Goal: Task Accomplishment & Management: Manage account settings

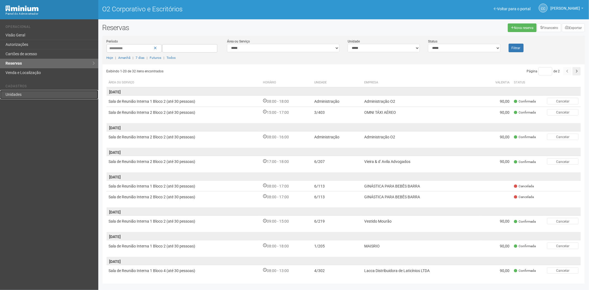
click at [19, 93] on font "Unidades" at bounding box center [14, 94] width 16 height 4
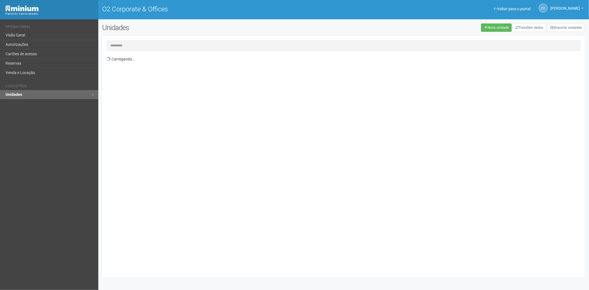
click at [125, 48] on input "text" at bounding box center [344, 45] width 475 height 11
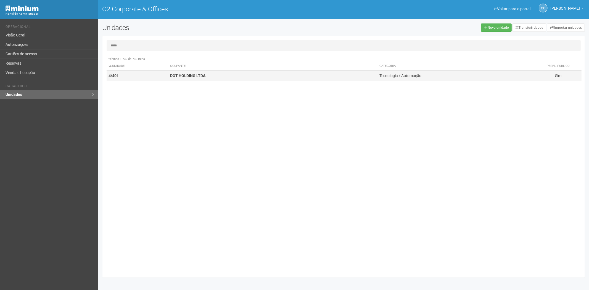
type input "*****"
click at [159, 75] on td "4/401" at bounding box center [138, 76] width 62 height 10
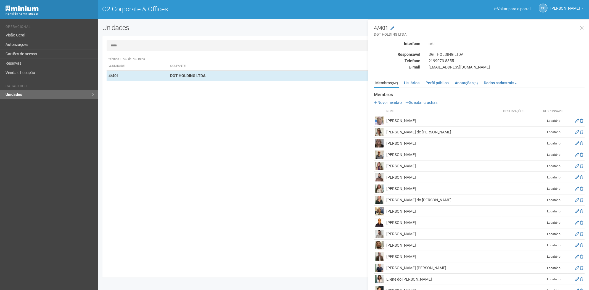
click at [423, 104] on p "Novo membro Solicitar crachás" at bounding box center [479, 102] width 211 height 5
click at [433, 104] on link "Solicitar crachás" at bounding box center [422, 102] width 32 height 4
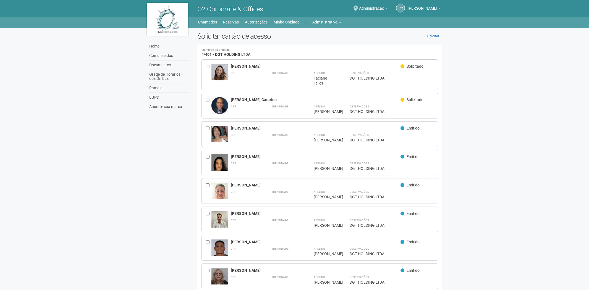
drag, startPoint x: 275, startPoint y: 100, endPoint x: 246, endPoint y: 101, distance: 29.6
click at [234, 100] on div "Victor Peçanha Catarino" at bounding box center [316, 99] width 170 height 5
click at [237, 99] on div "Victor Peçanha Catarino" at bounding box center [316, 99] width 170 height 5
drag, startPoint x: 272, startPoint y: 99, endPoint x: 231, endPoint y: 96, distance: 41.6
click at [231, 96] on div "**********" at bounding box center [319, 106] width 237 height 26
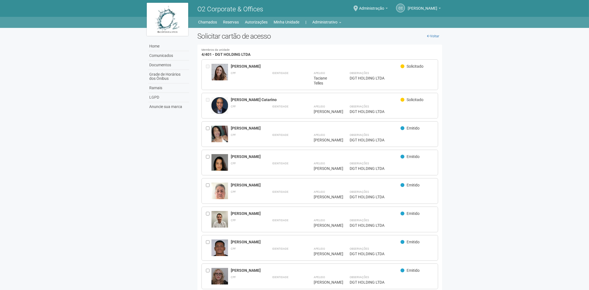
copy div "Victor Peçanha Catarino"
click at [333, 20] on link "Administrativo" at bounding box center [326, 22] width 29 height 8
click at [309, 43] on link "Cartões de acesso" at bounding box center [319, 44] width 47 height 10
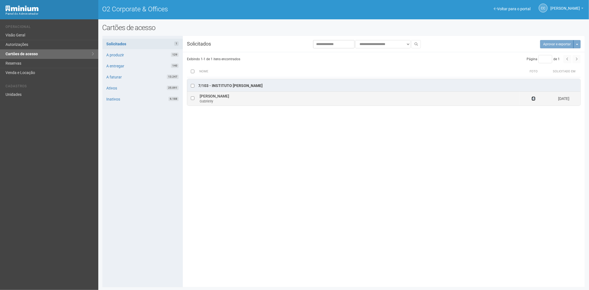
click at [534, 98] on icon at bounding box center [534, 99] width 4 height 4
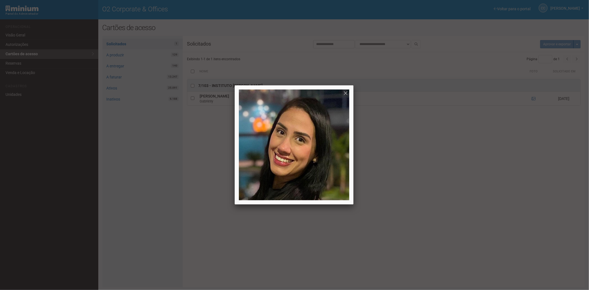
click at [506, 183] on div at bounding box center [294, 145] width 589 height 290
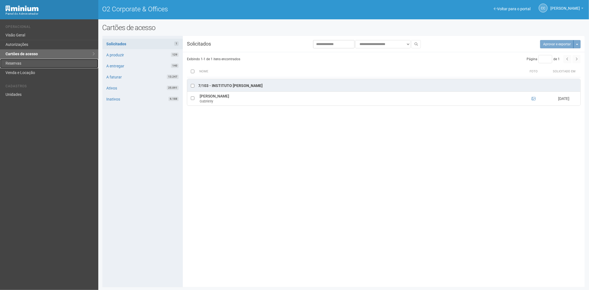
click at [9, 64] on link "Reservas" at bounding box center [49, 63] width 98 height 9
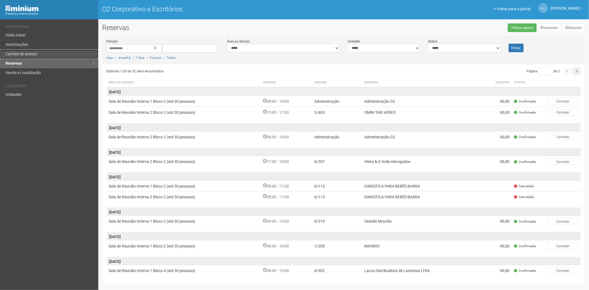
click at [14, 55] on font "Cartões de acesso" at bounding box center [21, 54] width 31 height 4
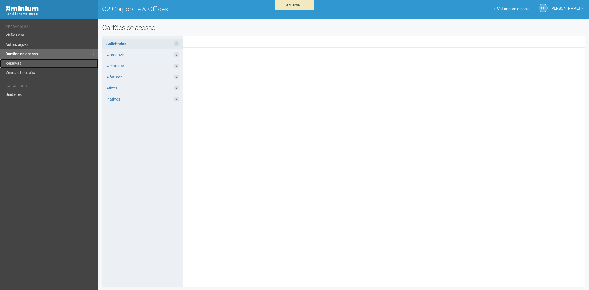
click at [25, 65] on link "Reservas" at bounding box center [49, 63] width 98 height 9
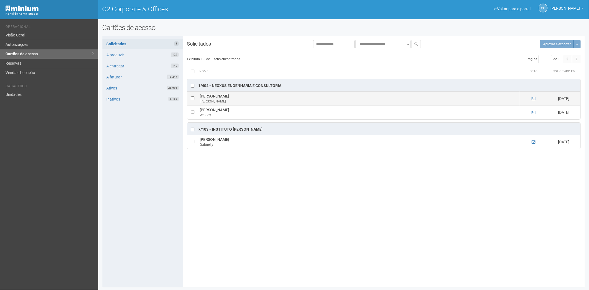
click at [534, 96] on td at bounding box center [534, 99] width 28 height 14
click at [534, 98] on icon at bounding box center [534, 99] width 4 height 4
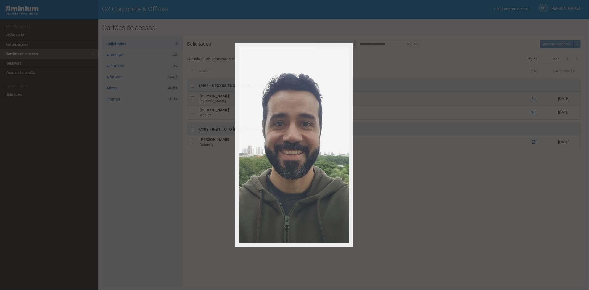
click at [534, 98] on div at bounding box center [294, 145] width 589 height 290
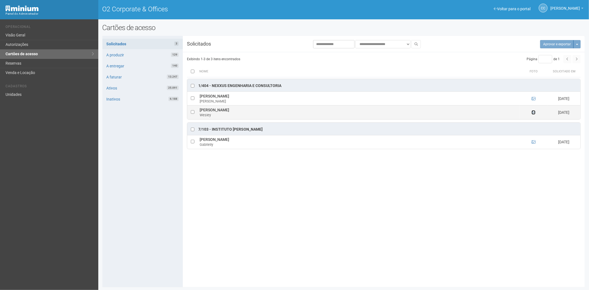
click at [534, 111] on icon at bounding box center [534, 113] width 4 height 4
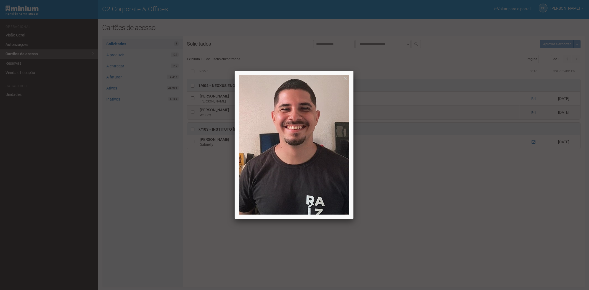
click at [534, 111] on div at bounding box center [294, 145] width 589 height 290
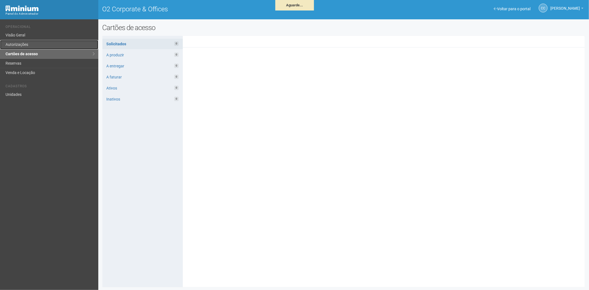
click at [45, 42] on link "Autorizações" at bounding box center [49, 44] width 98 height 9
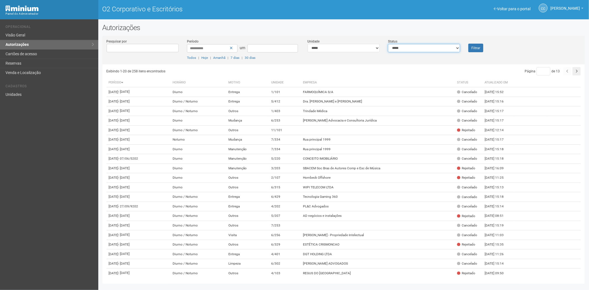
click at [409, 50] on select "**********" at bounding box center [424, 48] width 72 height 8
select select "*"
click at [388, 44] on select "**********" at bounding box center [424, 48] width 72 height 8
click at [479, 49] on font "Filtrar" at bounding box center [476, 48] width 9 height 4
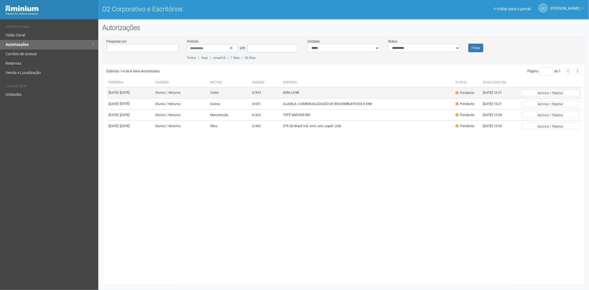
click at [361, 93] on td "SOM LIVRE" at bounding box center [367, 92] width 172 height 11
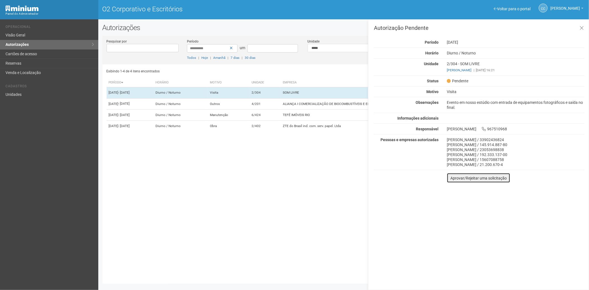
click at [453, 179] on font "Aprovar/Rejeitar uma solicitação" at bounding box center [479, 178] width 56 height 4
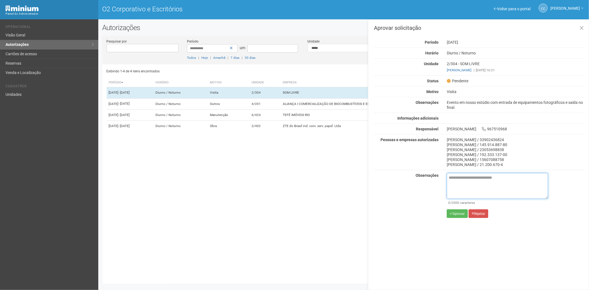
click at [454, 183] on textarea at bounding box center [497, 186] width 101 height 26
paste textarea "**********"
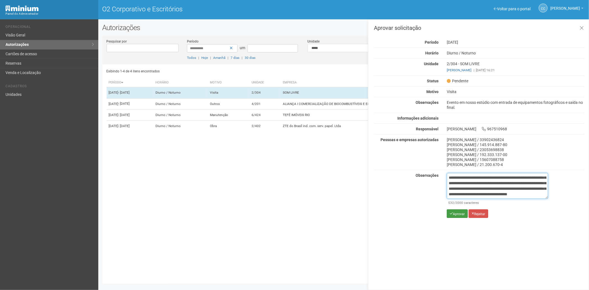
type textarea "**********"
click at [453, 214] on font "Aprovar" at bounding box center [459, 214] width 12 height 4
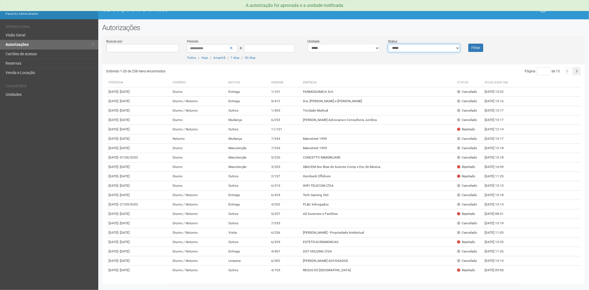
click at [422, 48] on select "**********" at bounding box center [424, 48] width 72 height 8
select select "*"
click at [388, 44] on select "**********" at bounding box center [424, 48] width 72 height 8
click at [477, 51] on button "Filtrar" at bounding box center [476, 48] width 15 height 8
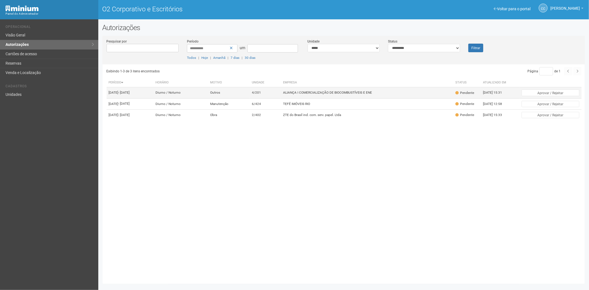
click at [314, 95] on font "ALIANÇA I COMERCIALIZAÇÃO DE BIOCOMBUSTÍVEIS E ENE" at bounding box center [327, 93] width 89 height 4
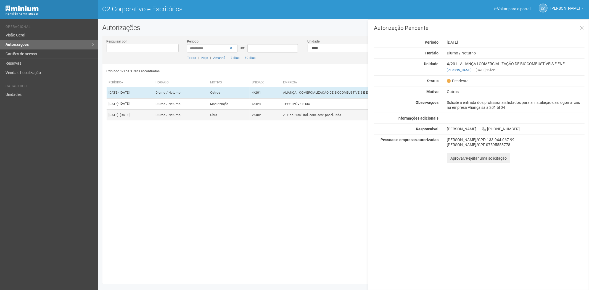
click at [269, 120] on td "2/402" at bounding box center [265, 114] width 31 height 11
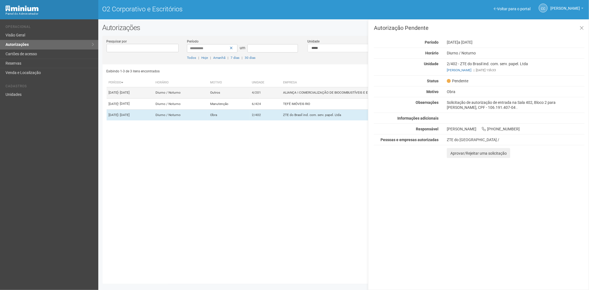
click at [281, 98] on td "4/201" at bounding box center [265, 92] width 31 height 11
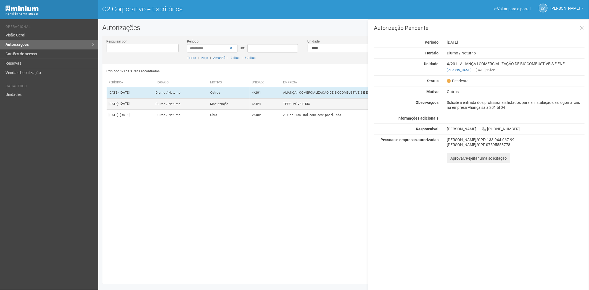
click at [228, 106] on font "Manutenção" at bounding box center [219, 104] width 18 height 4
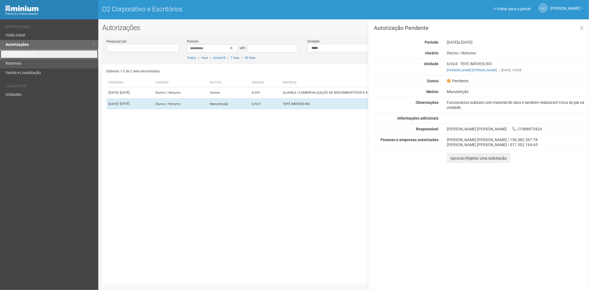
drag, startPoint x: 28, startPoint y: 56, endPoint x: 30, endPoint y: 67, distance: 12.1
click at [28, 56] on font "Cartões de acesso" at bounding box center [21, 54] width 31 height 4
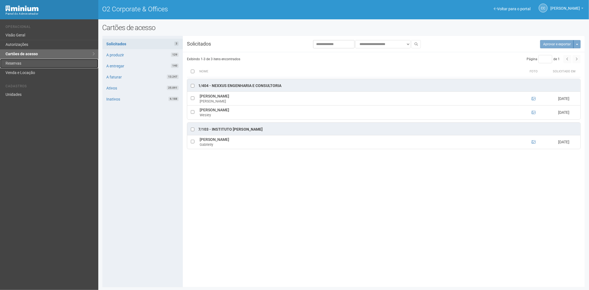
click at [23, 62] on link "Reservas" at bounding box center [49, 63] width 98 height 9
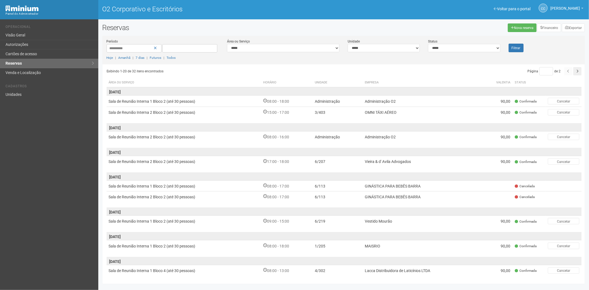
drag, startPoint x: 395, startPoint y: 116, endPoint x: 401, endPoint y: 122, distance: 8.2
click at [395, 116] on td "OMNI TÁXI AÉREO" at bounding box center [422, 112] width 119 height 11
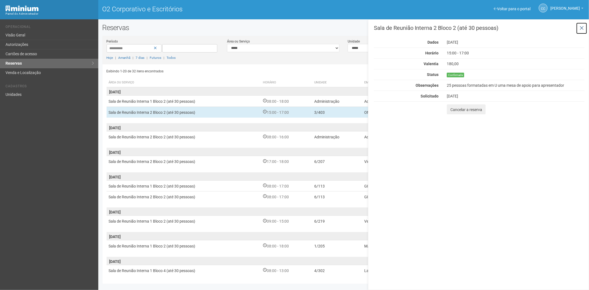
click at [579, 29] on button at bounding box center [581, 28] width 11 height 12
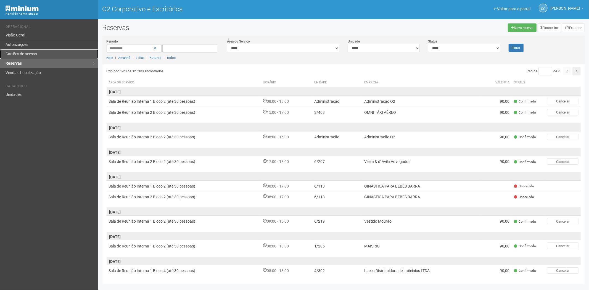
click at [55, 52] on link "Cartões de acesso" at bounding box center [49, 53] width 98 height 9
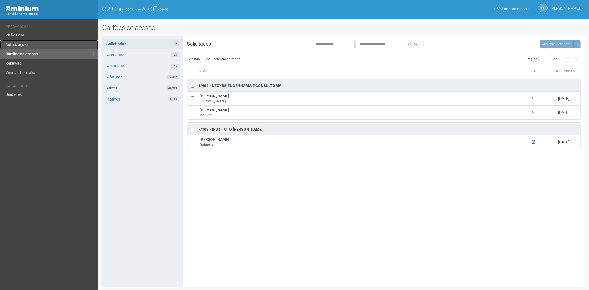
click at [24, 43] on link "Autorizações" at bounding box center [49, 44] width 98 height 9
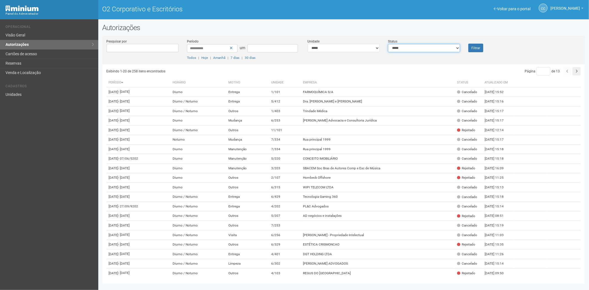
click at [425, 50] on select "**********" at bounding box center [424, 48] width 72 height 8
click at [32, 97] on link "Unidades" at bounding box center [49, 94] width 98 height 9
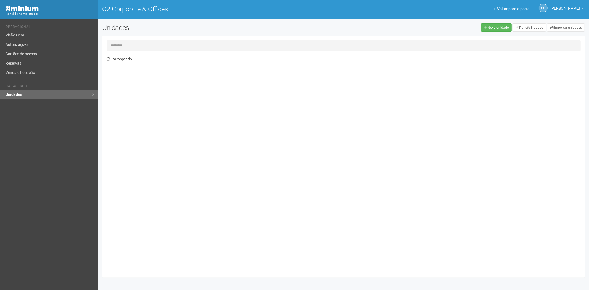
drag, startPoint x: 130, startPoint y: 46, endPoint x: 135, endPoint y: 44, distance: 5.2
click at [133, 44] on input "text" at bounding box center [344, 45] width 475 height 11
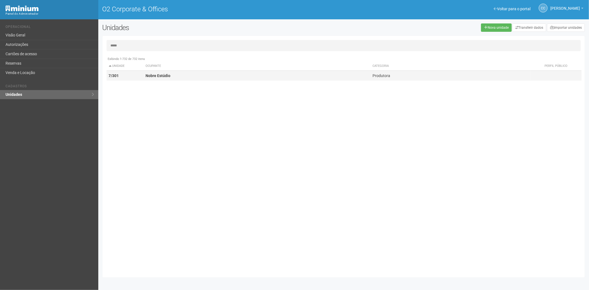
type input "*****"
click at [190, 78] on td "Nobre Estúdio" at bounding box center [256, 76] width 227 height 10
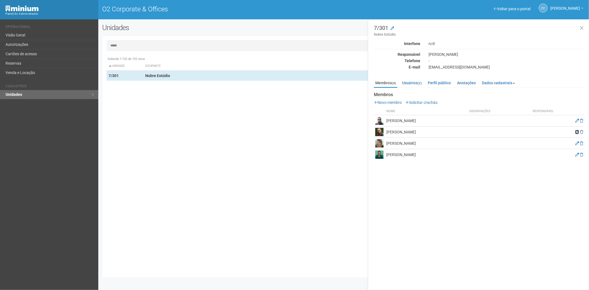
click at [576, 133] on icon at bounding box center [577, 132] width 4 height 4
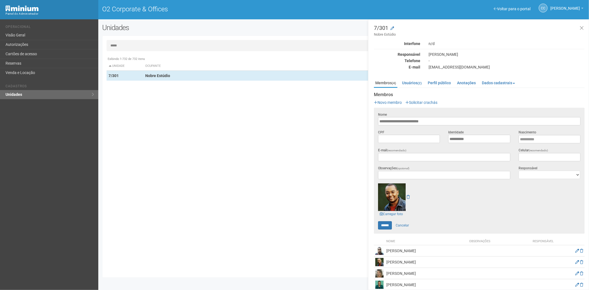
click at [162, 46] on input "*****" at bounding box center [344, 45] width 475 height 11
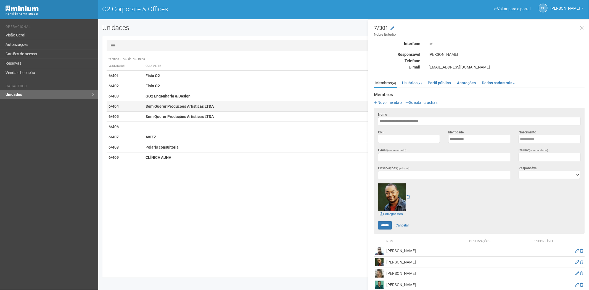
type input "****"
click at [160, 106] on strong "Sem Querer Produções Artísticas LTDA" at bounding box center [180, 106] width 68 height 4
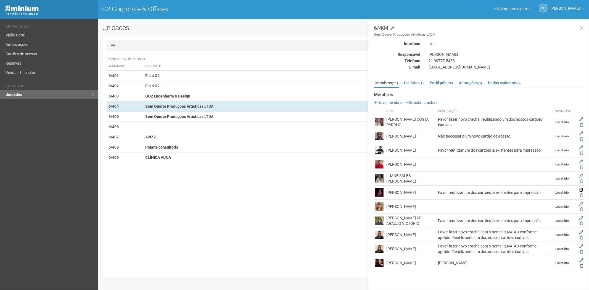
click at [581, 189] on icon at bounding box center [582, 190] width 4 height 4
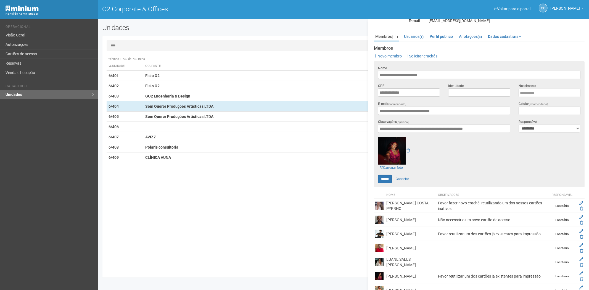
scroll to position [115, 0]
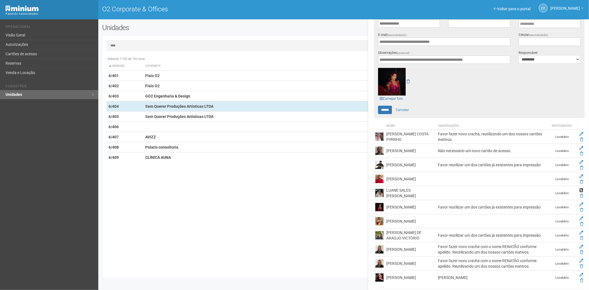
click at [580, 189] on icon at bounding box center [582, 190] width 4 height 4
click at [581, 203] on icon at bounding box center [582, 205] width 4 height 4
click at [172, 144] on td "Polaris consultoria" at bounding box center [256, 147] width 227 height 10
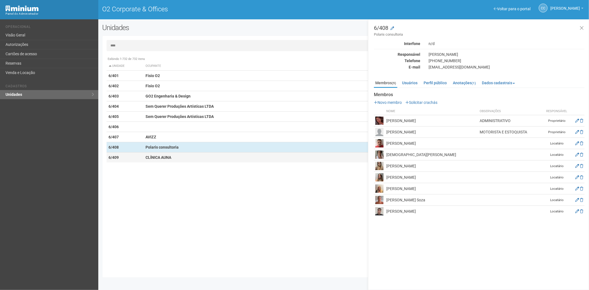
click at [171, 157] on strong "CLÍNICA AUNA" at bounding box center [159, 157] width 26 height 4
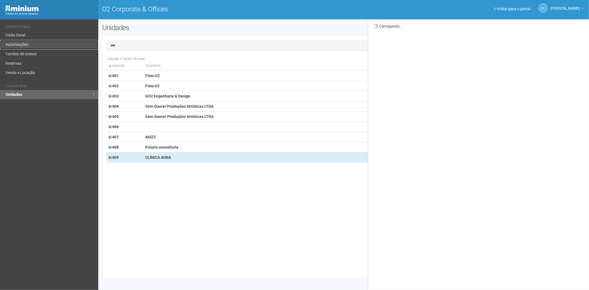
click at [25, 48] on link "Autorizações" at bounding box center [49, 44] width 98 height 9
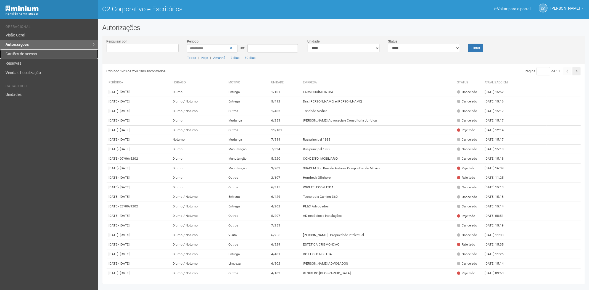
click at [28, 54] on font "Cartões de acesso" at bounding box center [21, 54] width 31 height 4
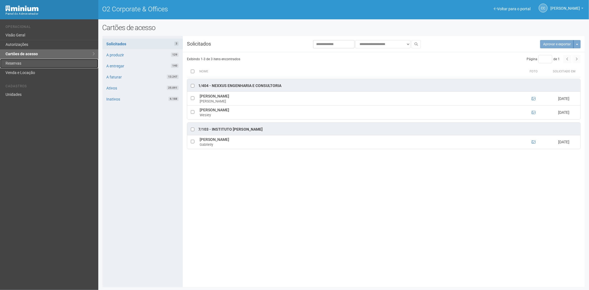
click at [46, 63] on link "Reservas" at bounding box center [49, 63] width 98 height 9
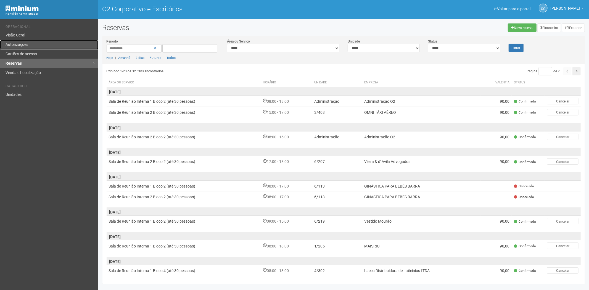
drag, startPoint x: 29, startPoint y: 46, endPoint x: 58, endPoint y: 47, distance: 29.6
click at [29, 46] on link "Autorizações" at bounding box center [49, 44] width 98 height 9
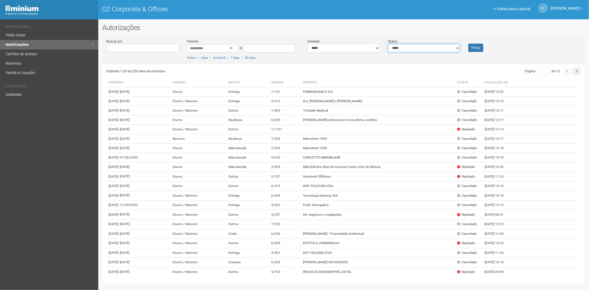
click at [424, 51] on select "**********" at bounding box center [424, 48] width 72 height 8
select select "*"
click at [388, 44] on select "**********" at bounding box center [424, 48] width 72 height 8
click at [474, 48] on font "Filtrar" at bounding box center [476, 48] width 9 height 4
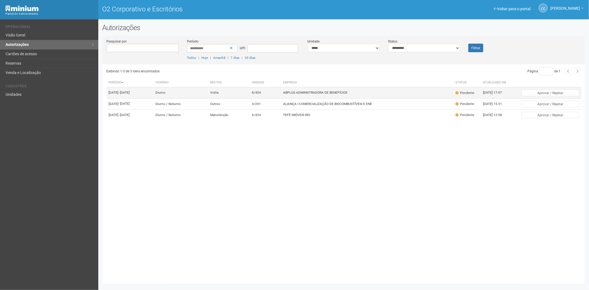
click at [330, 98] on td "ABPLUS ADMINISTRADORA DE BENEFÍCIOS" at bounding box center [367, 92] width 172 height 11
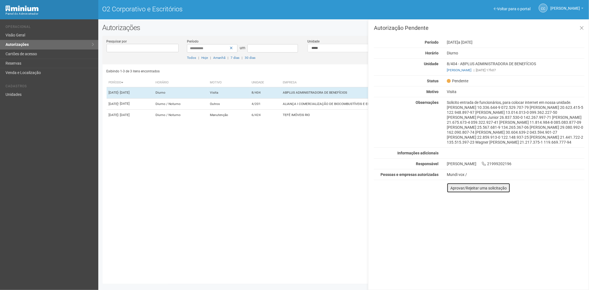
click at [453, 190] on font "Aprovar/Rejeitar uma solicitação" at bounding box center [479, 188] width 56 height 4
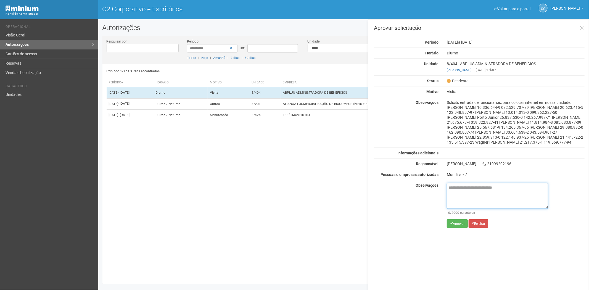
click at [466, 194] on textarea at bounding box center [497, 196] width 101 height 26
paste textarea "**********"
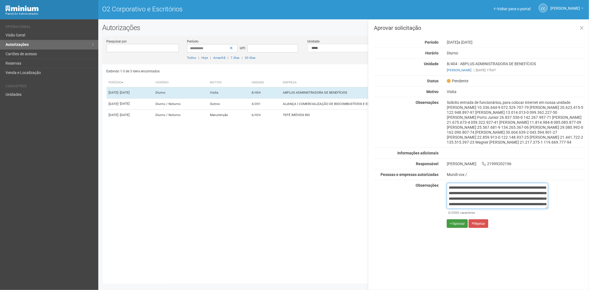
scroll to position [31, 0]
type textarea "**********"
click at [452, 225] on icon "submit" at bounding box center [451, 223] width 3 height 3
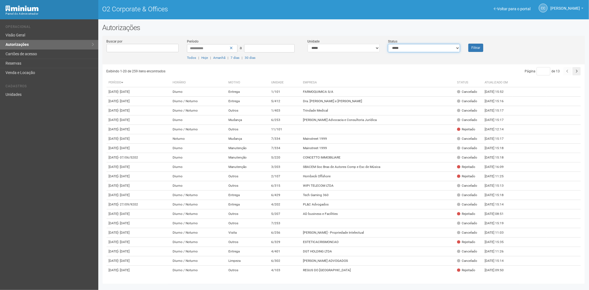
click at [408, 47] on select "**********" at bounding box center [424, 48] width 72 height 8
select select "*"
click at [388, 44] on select "**********" at bounding box center [424, 48] width 72 height 8
click at [477, 51] on button "Filtrar" at bounding box center [476, 48] width 15 height 8
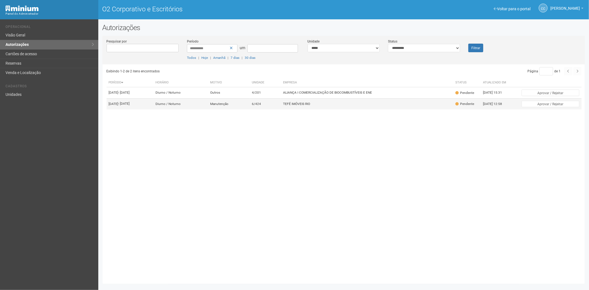
click at [349, 109] on td "TEFÉ IMÓVEIS RIO" at bounding box center [367, 103] width 172 height 11
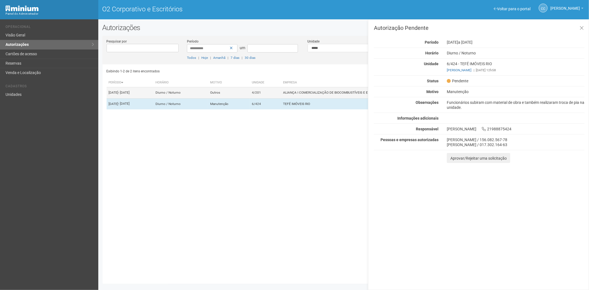
click at [353, 98] on td "ALIANÇA I COMERCIALIZAÇÃO DE BIOCOMBUSTÍVEIS E ENE" at bounding box center [367, 92] width 172 height 11
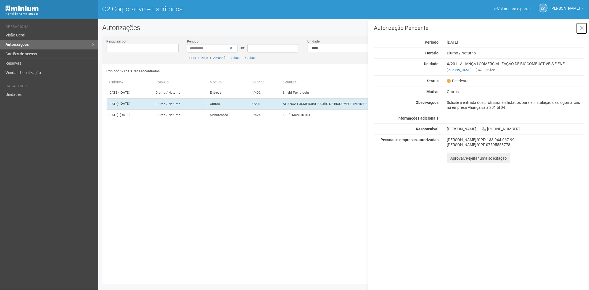
click at [582, 26] on icon at bounding box center [582, 28] width 4 height 6
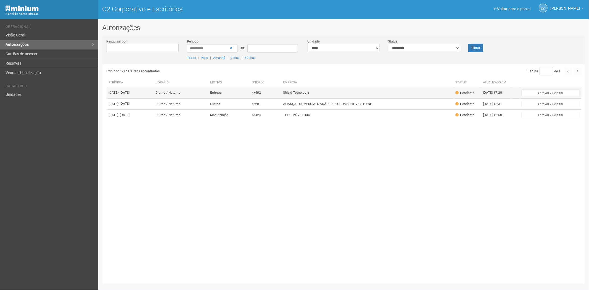
click at [391, 95] on td "Shield Tecnologia" at bounding box center [367, 92] width 172 height 11
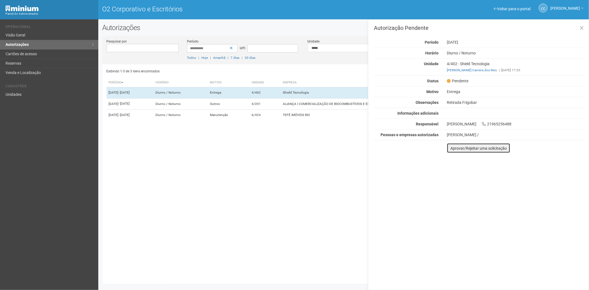
click at [453, 145] on button "Aprovar/Rejeitar uma solicitação" at bounding box center [479, 148] width 64 height 10
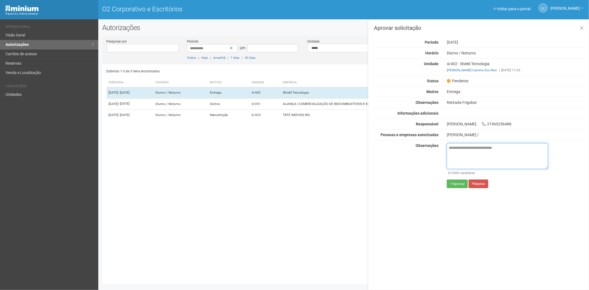
click at [457, 153] on textarea at bounding box center [497, 156] width 101 height 26
paste textarea "**********"
type textarea "**********"
drag, startPoint x: 471, startPoint y: 156, endPoint x: 444, endPoint y: 148, distance: 28.2
click at [444, 148] on div "**********" at bounding box center [498, 167] width 110 height 49
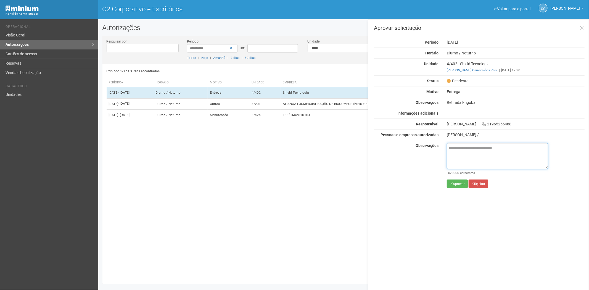
paste textarea "**********"
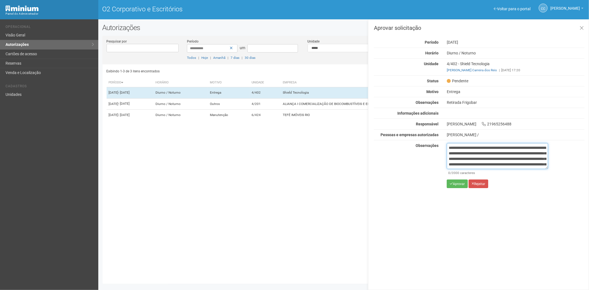
scroll to position [31, 0]
type textarea "**********"
click at [459, 183] on font "Aprovar" at bounding box center [459, 184] width 12 height 4
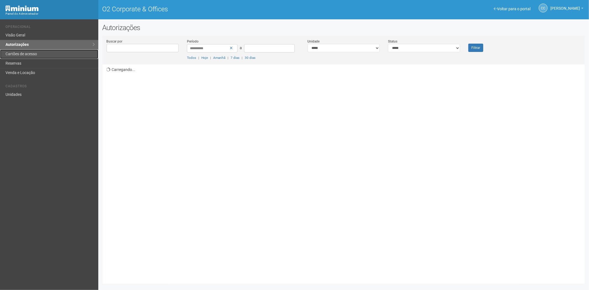
click at [26, 57] on link "Cartões de acesso" at bounding box center [49, 53] width 98 height 9
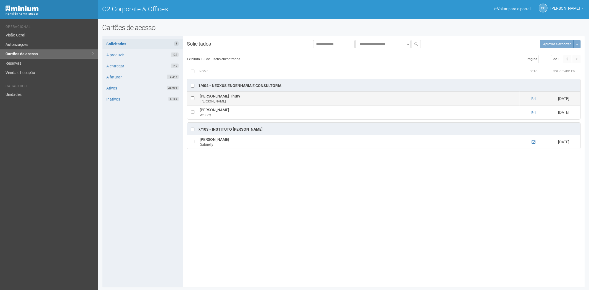
click at [531, 99] on td at bounding box center [534, 99] width 28 height 14
click at [532, 99] on icon at bounding box center [534, 99] width 4 height 4
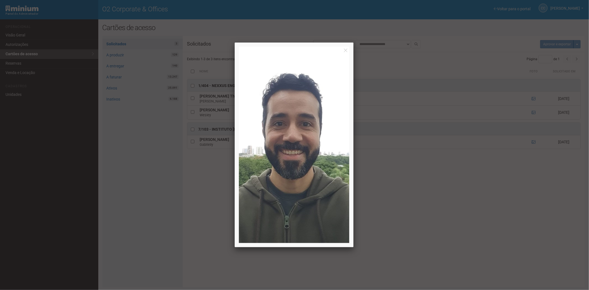
click at [532, 98] on div at bounding box center [294, 145] width 589 height 290
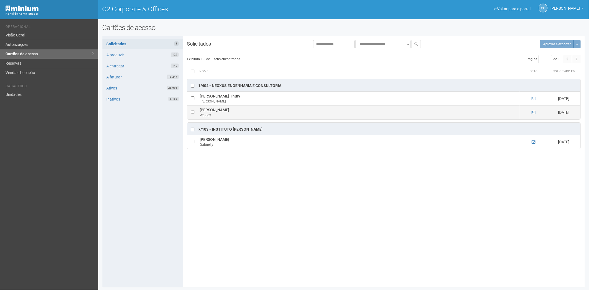
click at [531, 111] on td at bounding box center [534, 113] width 28 height 14
click at [534, 114] on icon at bounding box center [534, 113] width 4 height 4
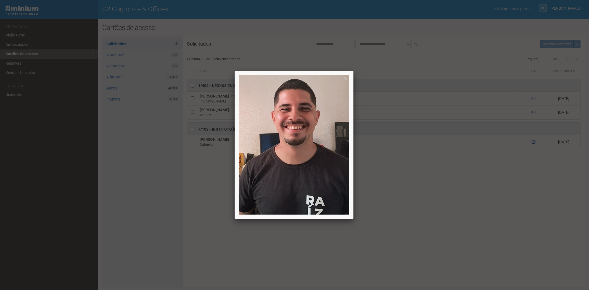
click at [533, 113] on div at bounding box center [294, 145] width 589 height 290
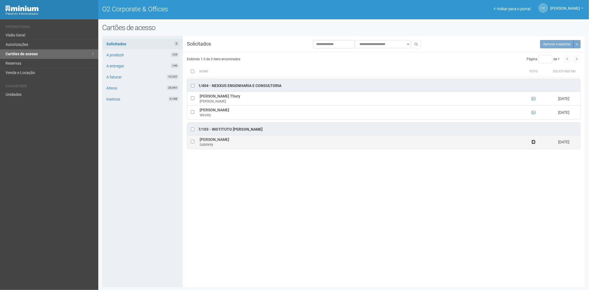
click at [534, 142] on icon at bounding box center [534, 142] width 4 height 4
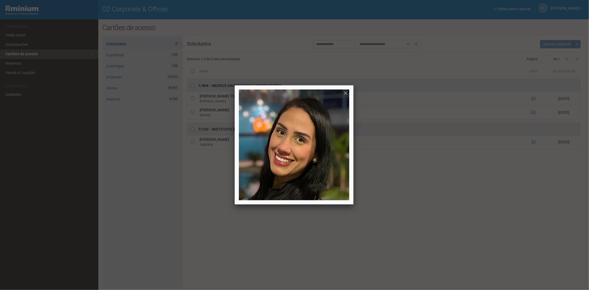
click at [500, 205] on div at bounding box center [294, 145] width 589 height 290
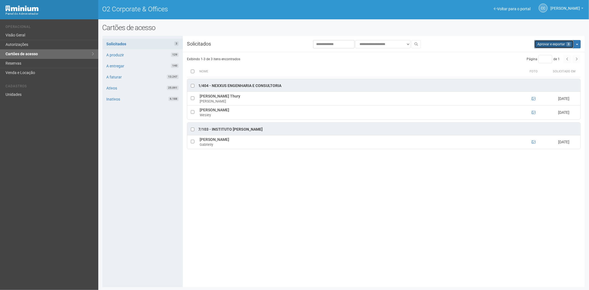
click at [553, 45] on button "Aprovar e exportar 3" at bounding box center [555, 44] width 40 height 8
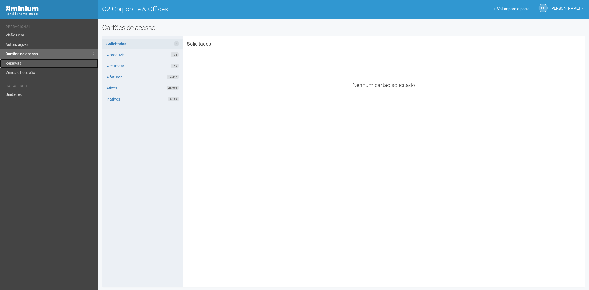
click at [12, 61] on link "Reservas" at bounding box center [49, 63] width 98 height 9
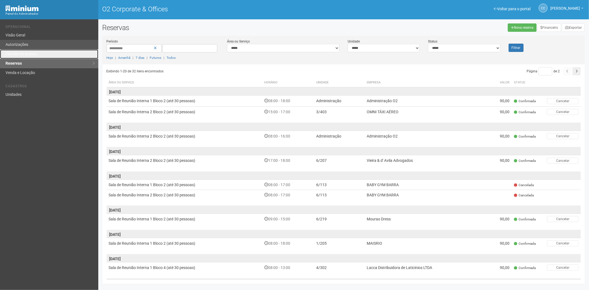
drag, startPoint x: 30, startPoint y: 54, endPoint x: 58, endPoint y: 43, distance: 29.9
click at [30, 54] on link "Cartões de acesso" at bounding box center [49, 53] width 98 height 9
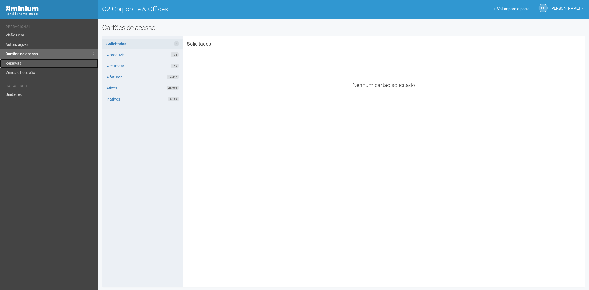
click at [28, 64] on link "Reservas" at bounding box center [49, 63] width 98 height 9
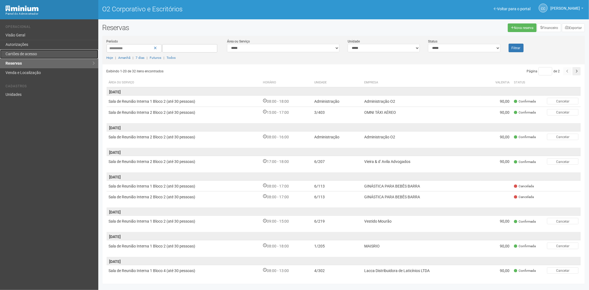
click at [31, 54] on font "Cartões de acesso" at bounding box center [21, 54] width 31 height 4
